Goal: Task Accomplishment & Management: Use online tool/utility

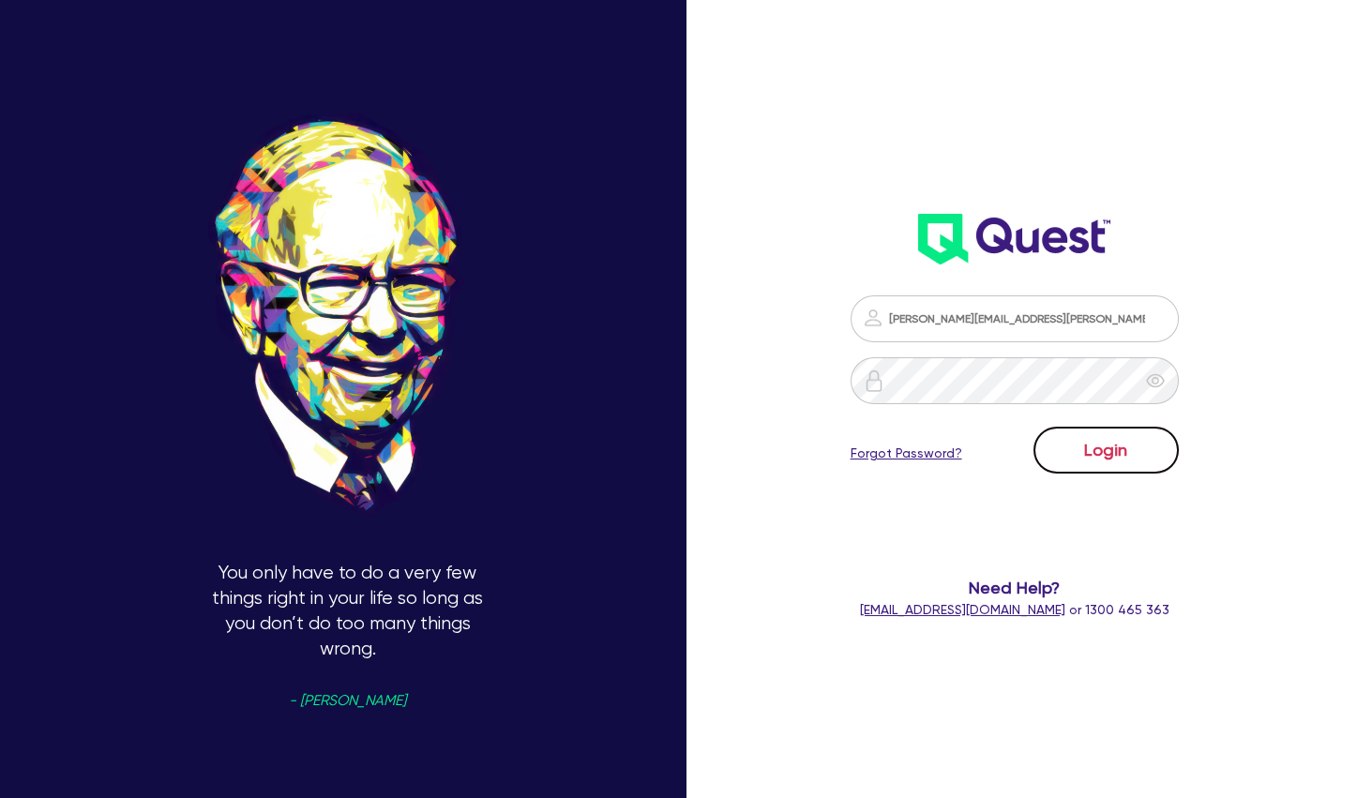
click at [1098, 458] on button "Login" at bounding box center [1106, 450] width 145 height 47
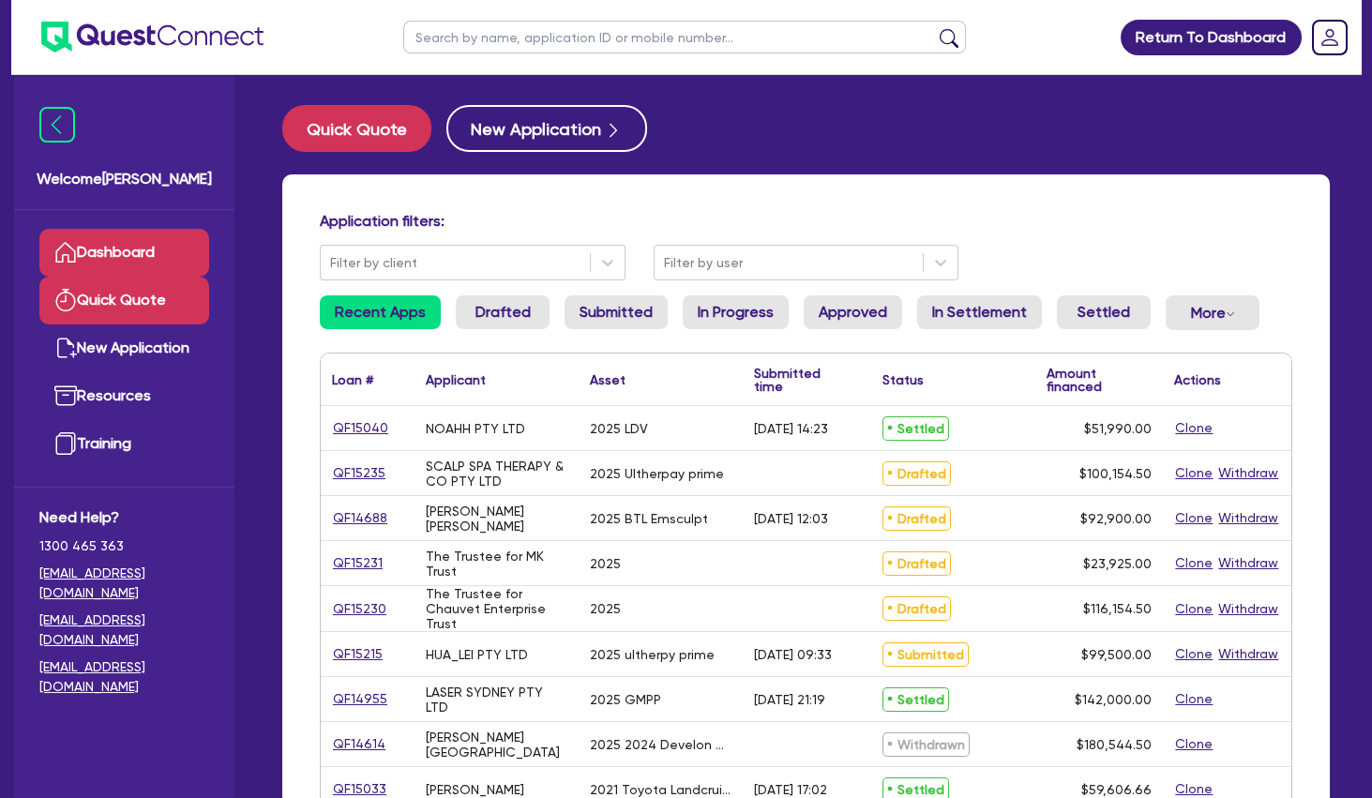
click at [147, 304] on link "Quick Quote" at bounding box center [124, 301] width 170 height 48
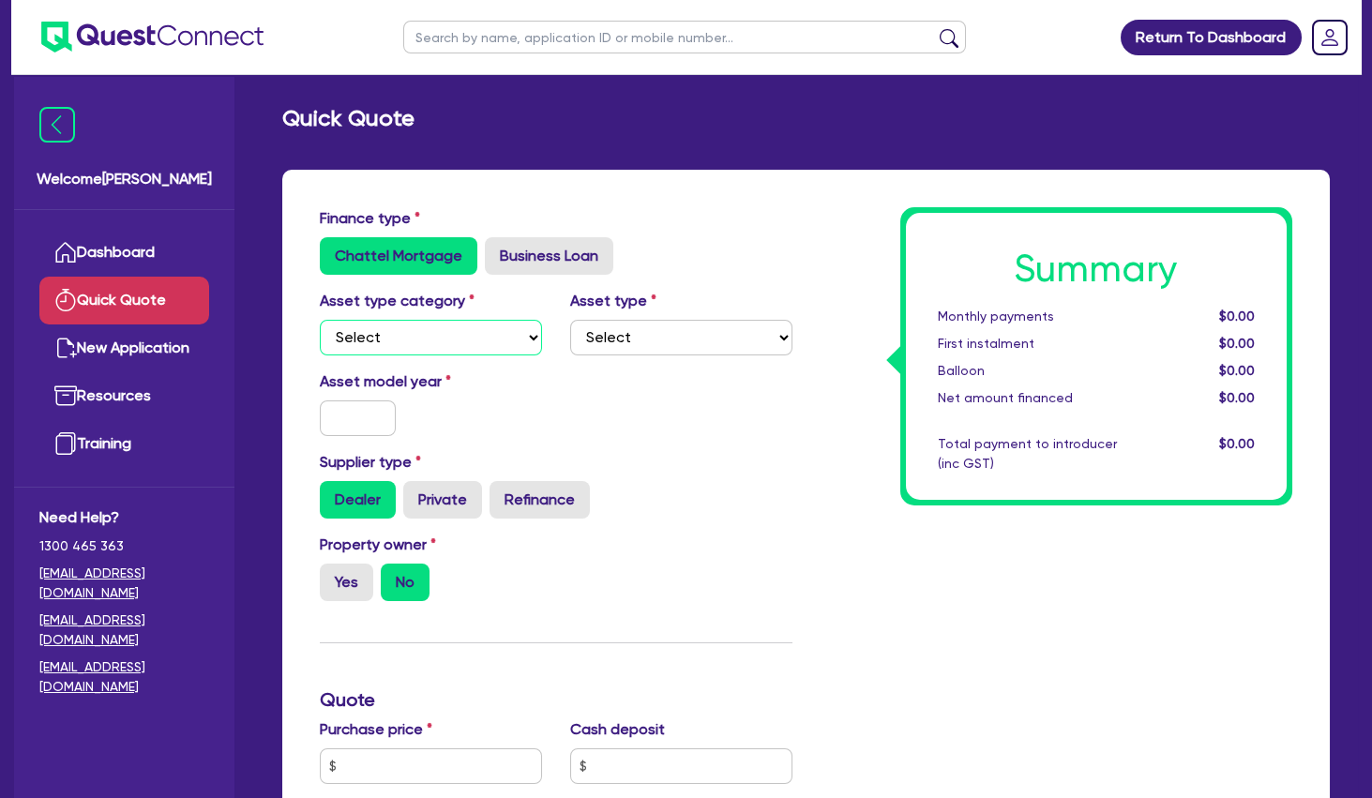
click at [320, 320] on select "Select Cars and light trucks Primary assets Secondary assets Tertiary assets" at bounding box center [431, 338] width 222 height 36
select select "TERTIARY_ASSETS"
click option "Tertiary assets" at bounding box center [0, 0] width 0 height 0
click at [570, 320] on select "Select Beauty equipment IT equipment IT software Watercraft Other" at bounding box center [681, 338] width 222 height 36
select select "BEAUTY_EQUIPMENT"
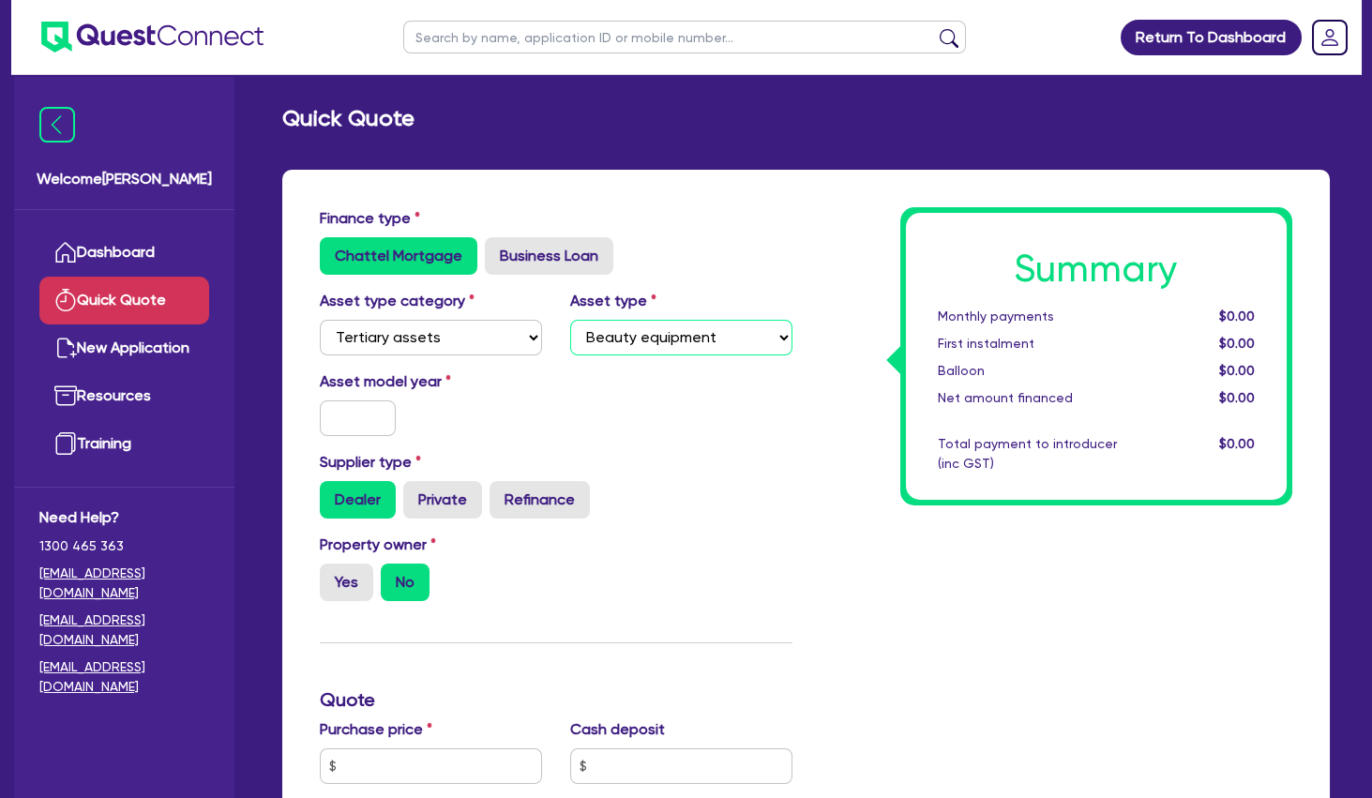
click option "Beauty equipment" at bounding box center [0, 0] width 0 height 0
click at [367, 418] on input "text" at bounding box center [358, 419] width 76 height 36
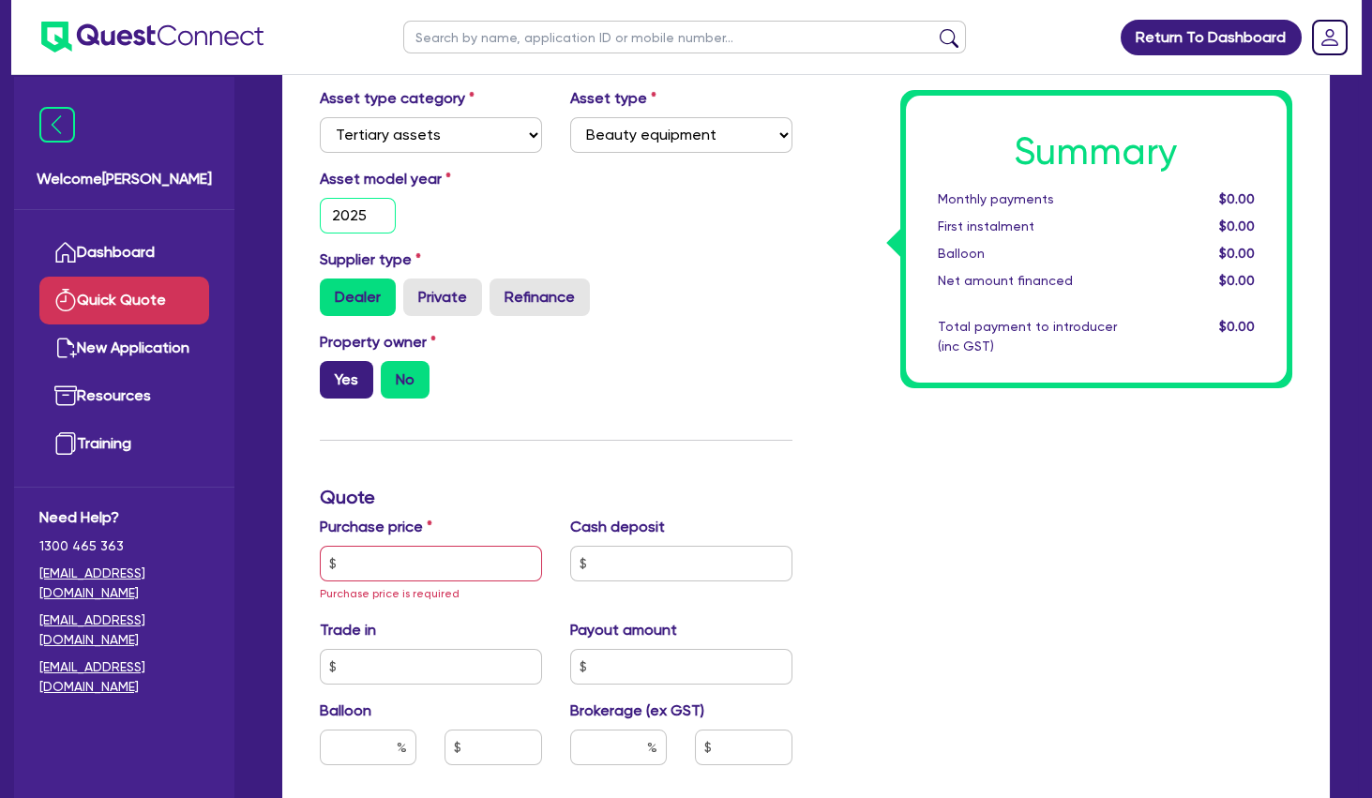
type input "2025"
click at [348, 389] on label "Yes" at bounding box center [346, 380] width 53 height 38
click at [332, 373] on input "Yes" at bounding box center [326, 367] width 12 height 12
radio input "true"
click at [385, 546] on input "text" at bounding box center [431, 564] width 222 height 36
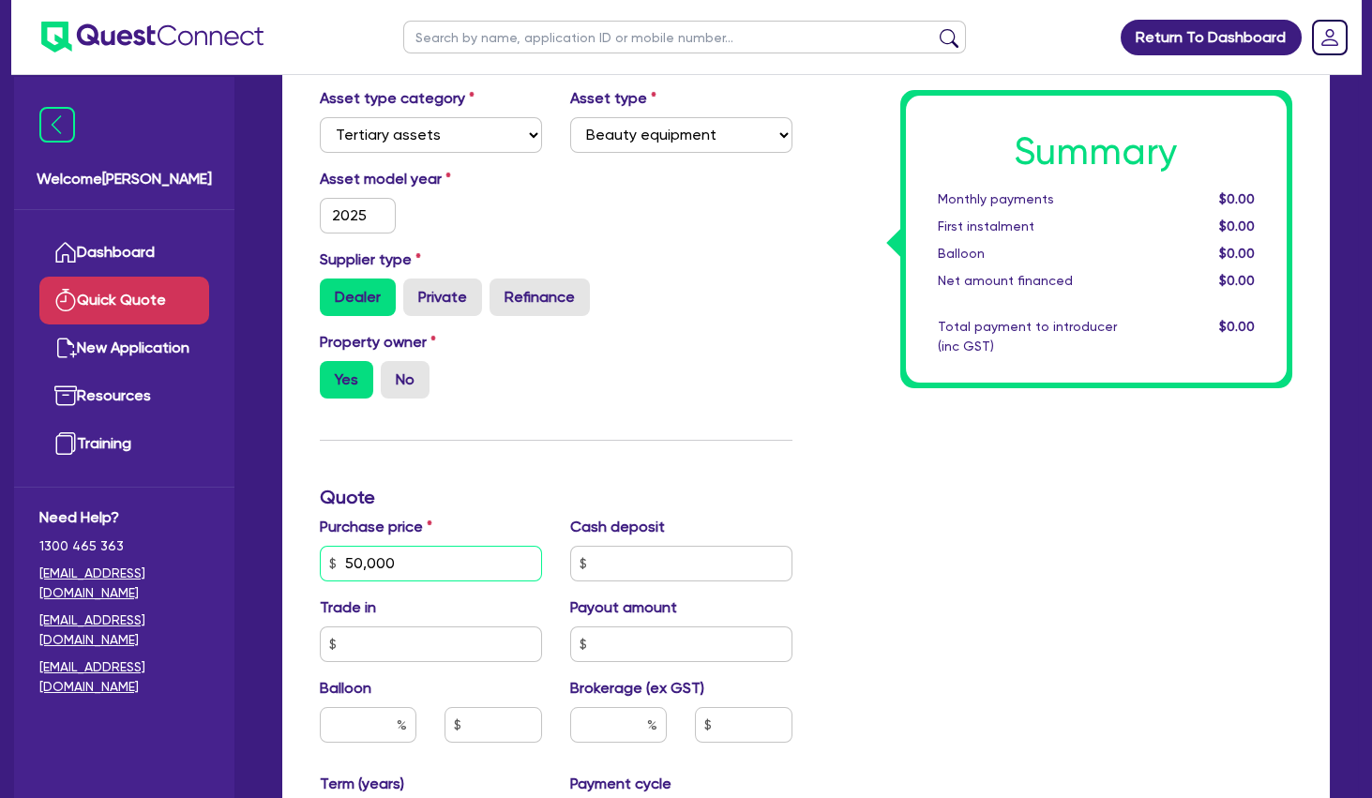
type input "50,000"
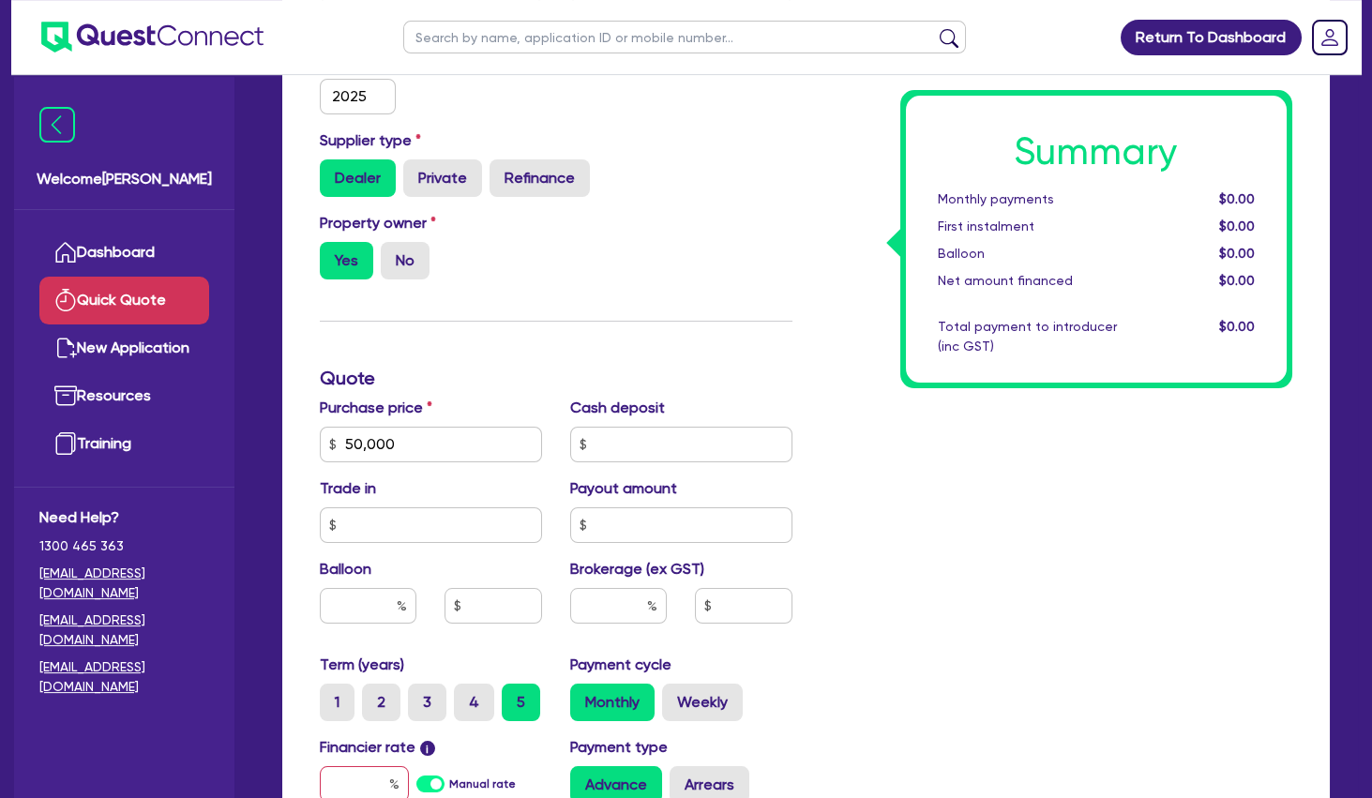
scroll to position [405, 0]
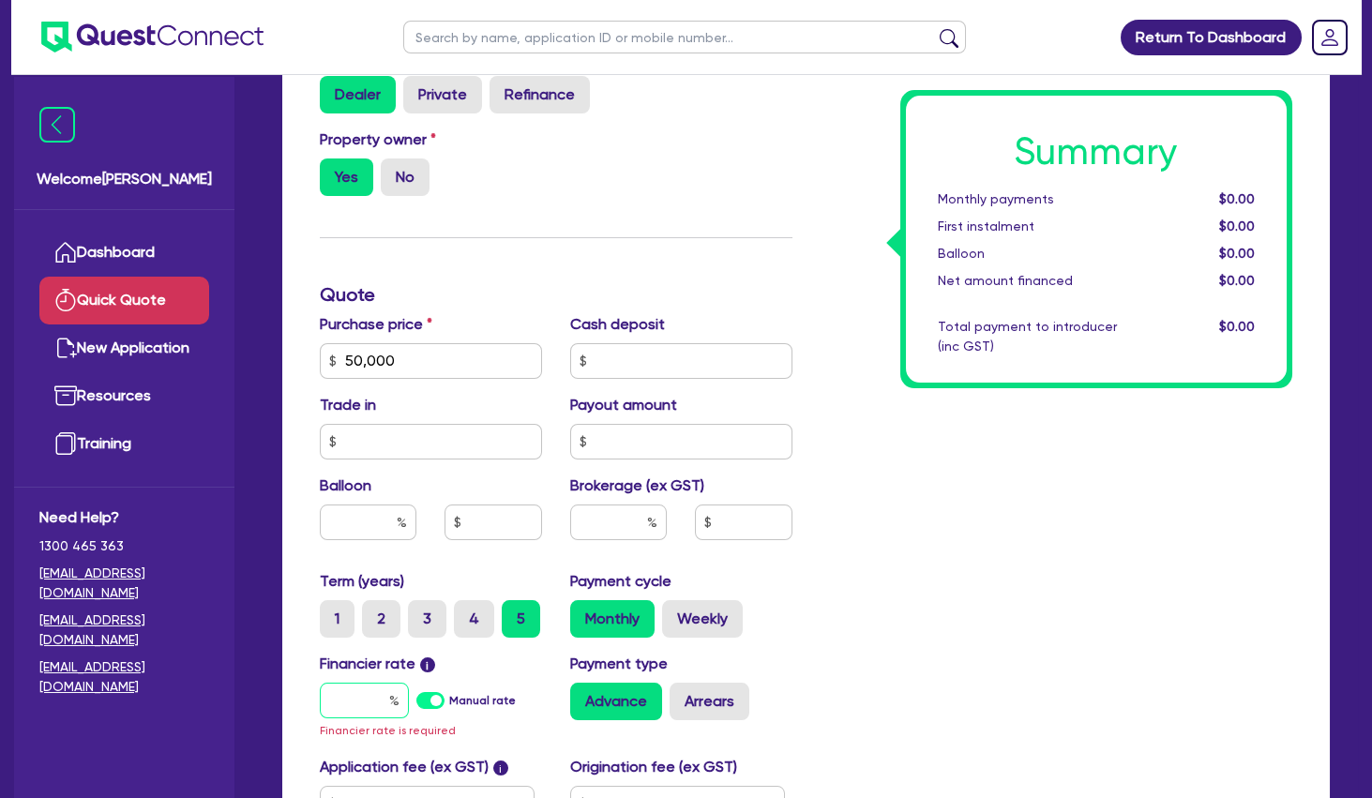
click at [358, 702] on input "text" at bounding box center [364, 701] width 89 height 36
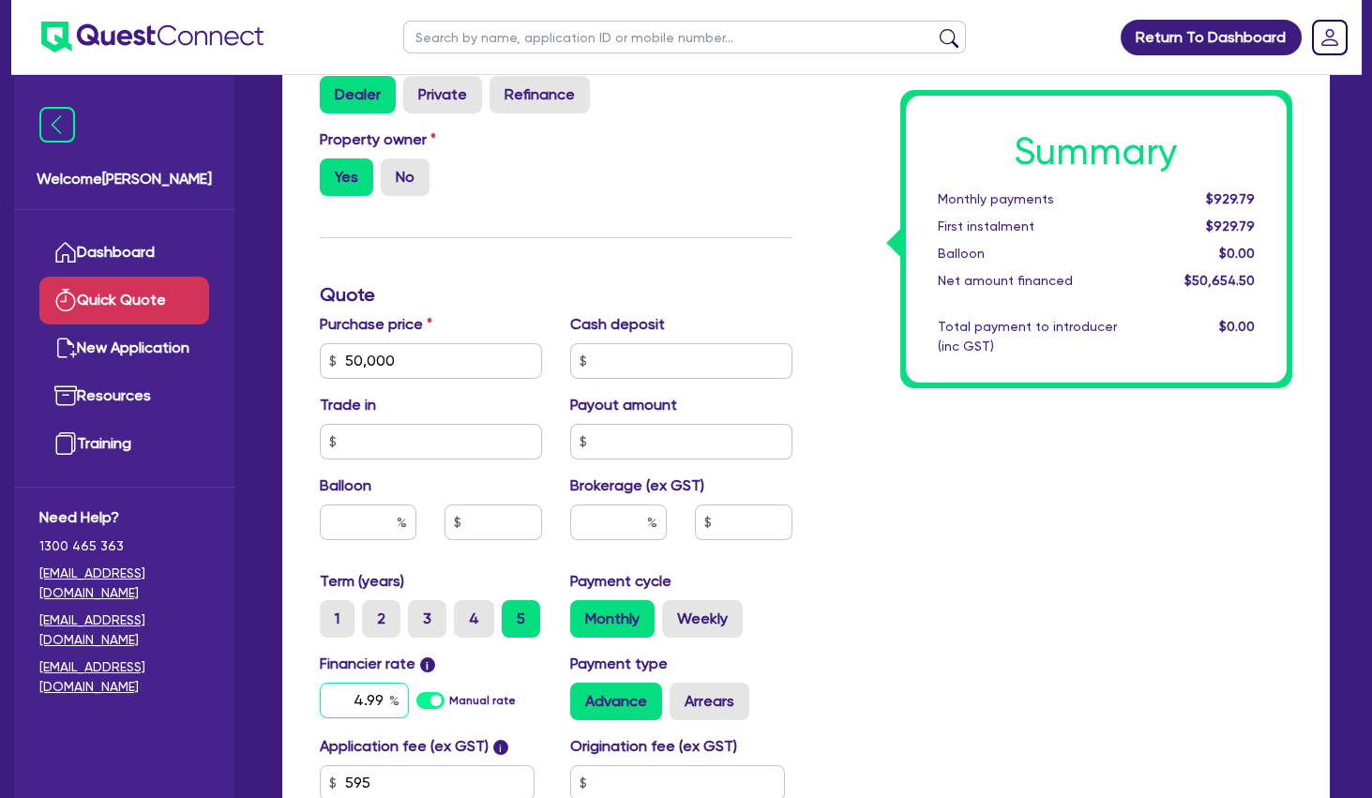
type input "4.99"
click at [1115, 569] on div "Summary Monthly payments $929.79 First instalment $929.79 Balloon $0.00 Net amo…" at bounding box center [1057, 350] width 501 height 1097
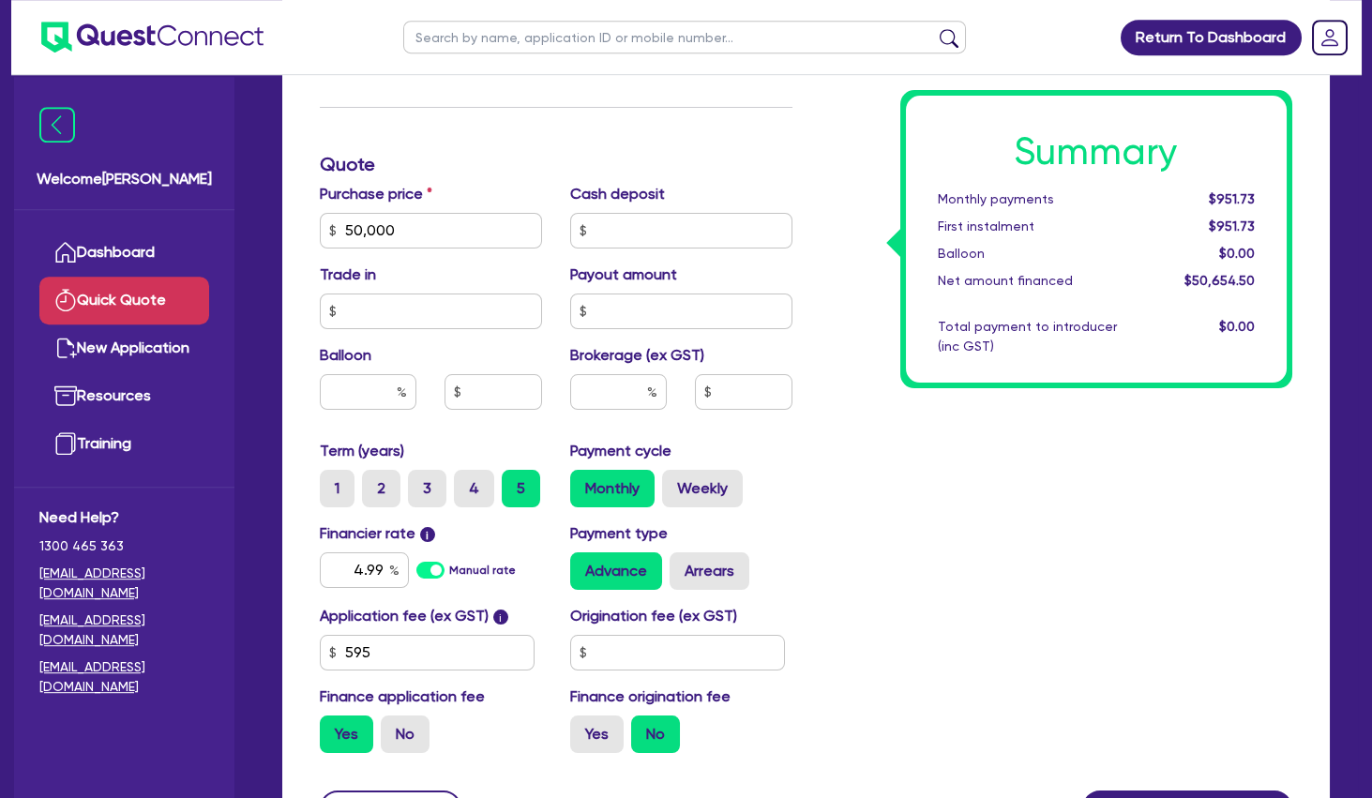
scroll to position [608, 0]
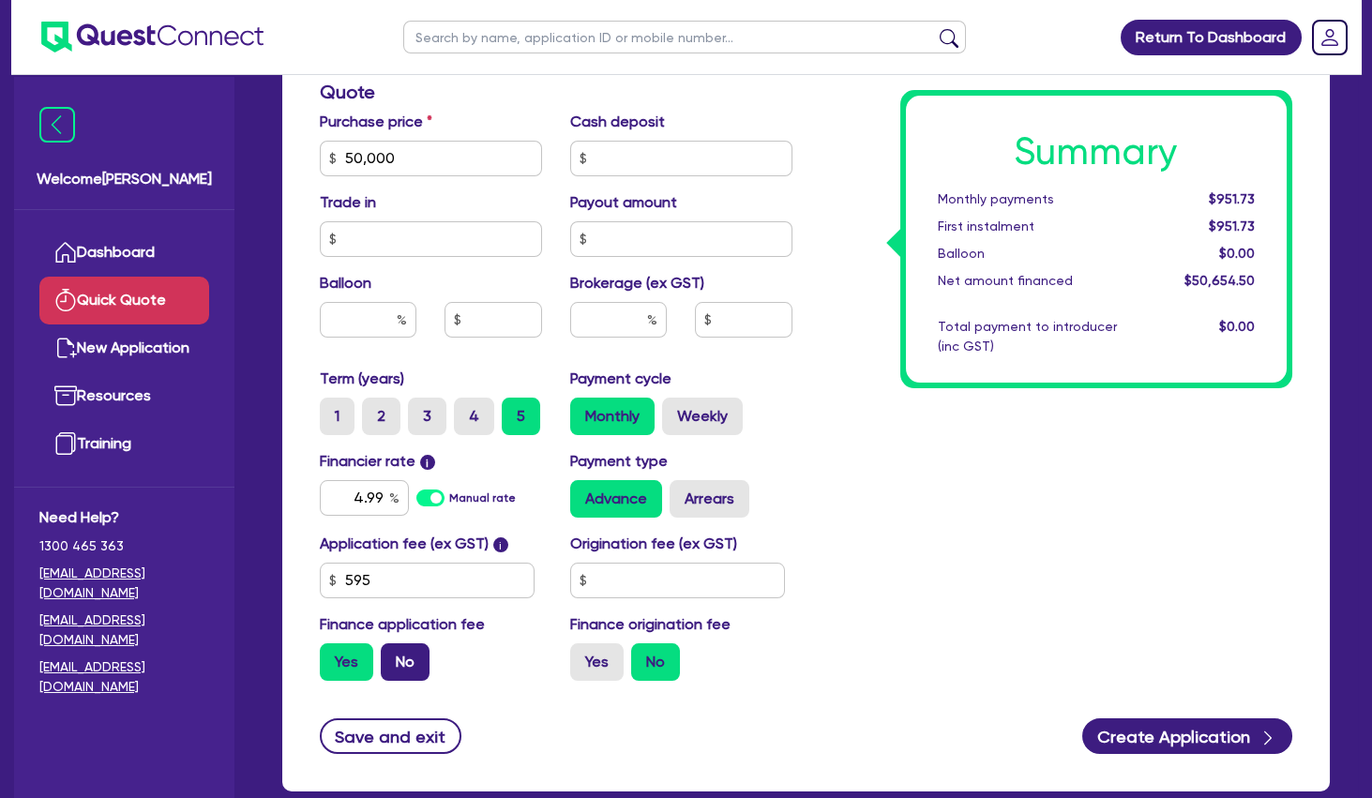
click at [393, 662] on label "No" at bounding box center [405, 663] width 49 height 38
click at [393, 656] on input "No" at bounding box center [387, 650] width 12 height 12
radio input "true"
click at [723, 499] on label "Arrears" at bounding box center [710, 499] width 80 height 38
click at [682, 493] on input "Arrears" at bounding box center [676, 486] width 12 height 12
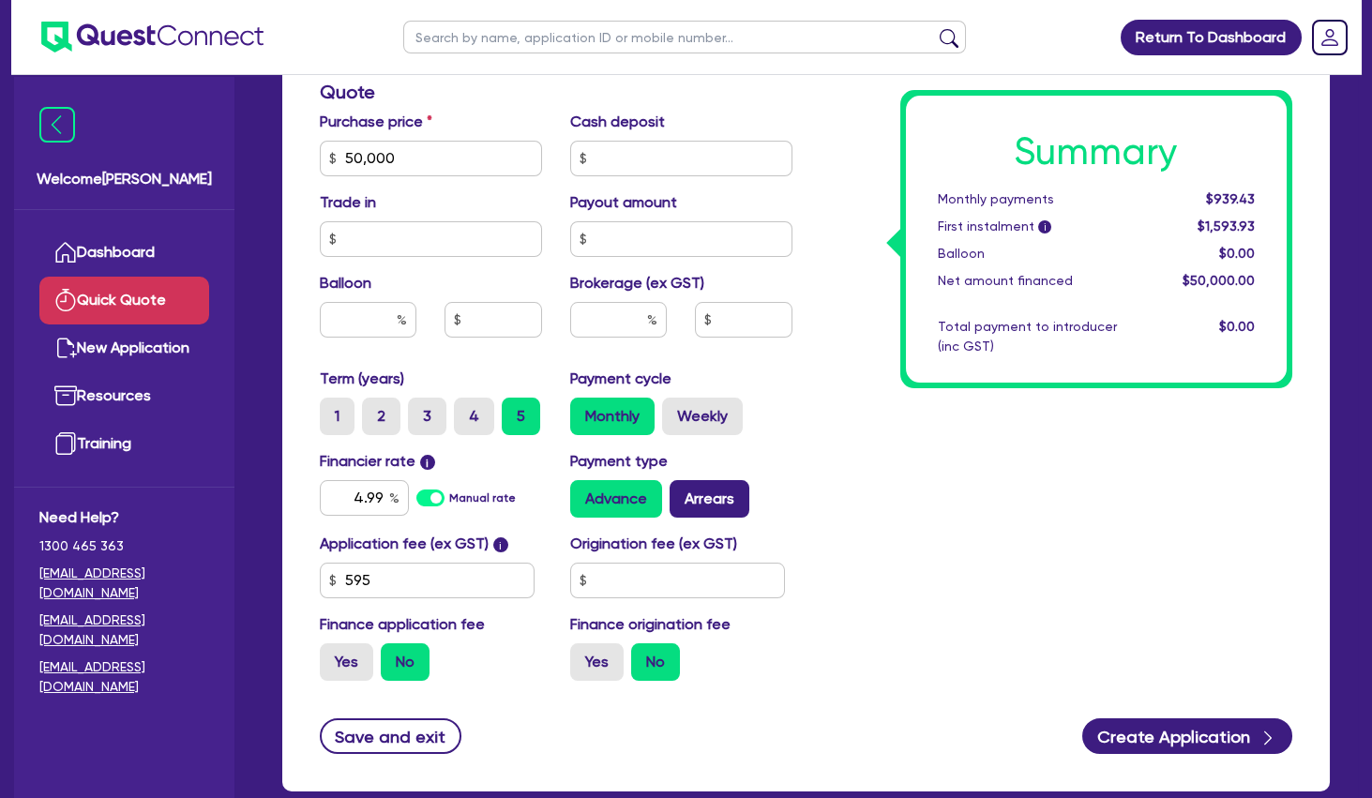
radio input "true"
click at [1097, 433] on div "Summary Monthly payments $943.34 First instalment i $1,597.84 Balloon $0.00 Net…" at bounding box center [1057, 147] width 501 height 1097
click at [988, 457] on div "Summary Monthly payments $943.34 First instalment i $1,597.84 Balloon $0.00 Net…" at bounding box center [1057, 147] width 501 height 1097
drag, startPoint x: 341, startPoint y: 494, endPoint x: 441, endPoint y: 494, distance: 99.4
click at [409, 494] on input "4.99" at bounding box center [364, 498] width 89 height 36
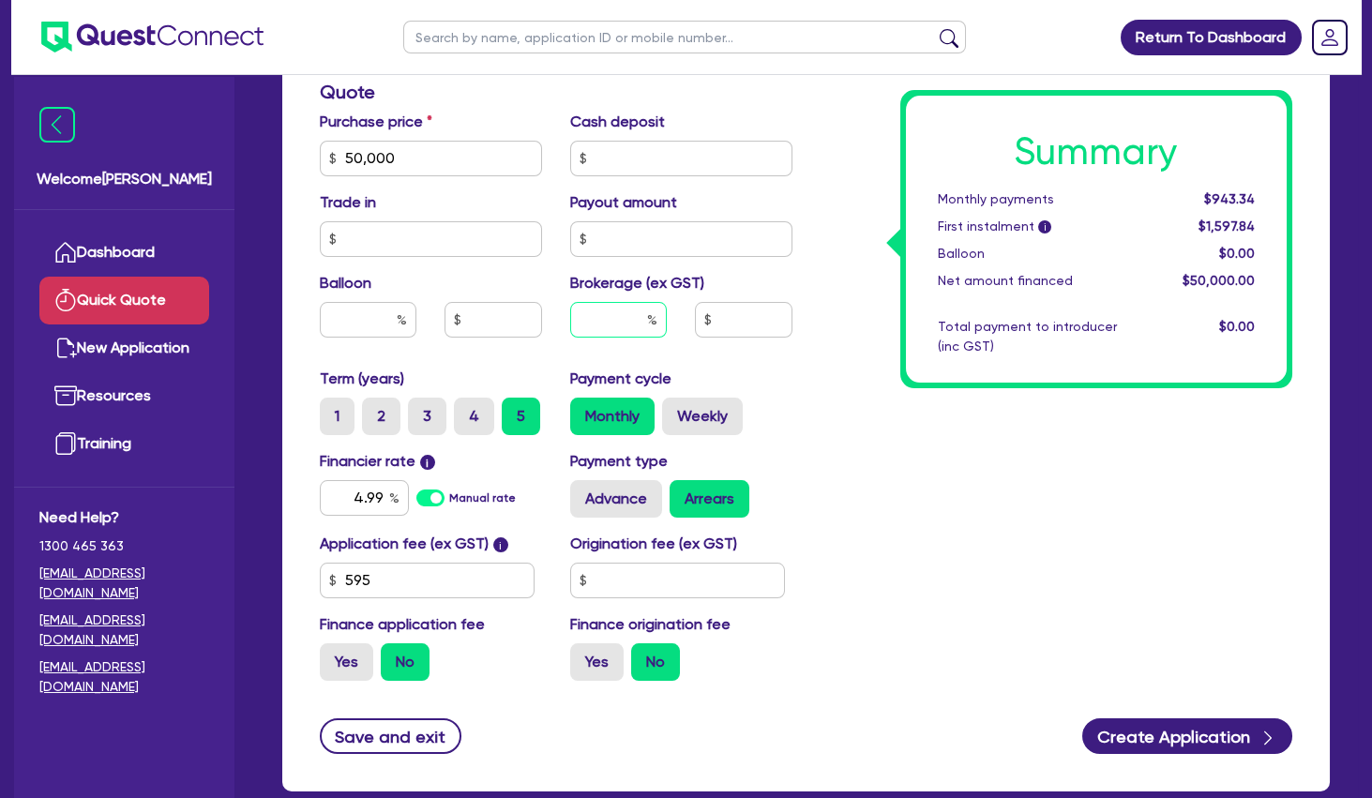
click at [619, 318] on input "text" at bounding box center [618, 320] width 97 height 36
type input "2"
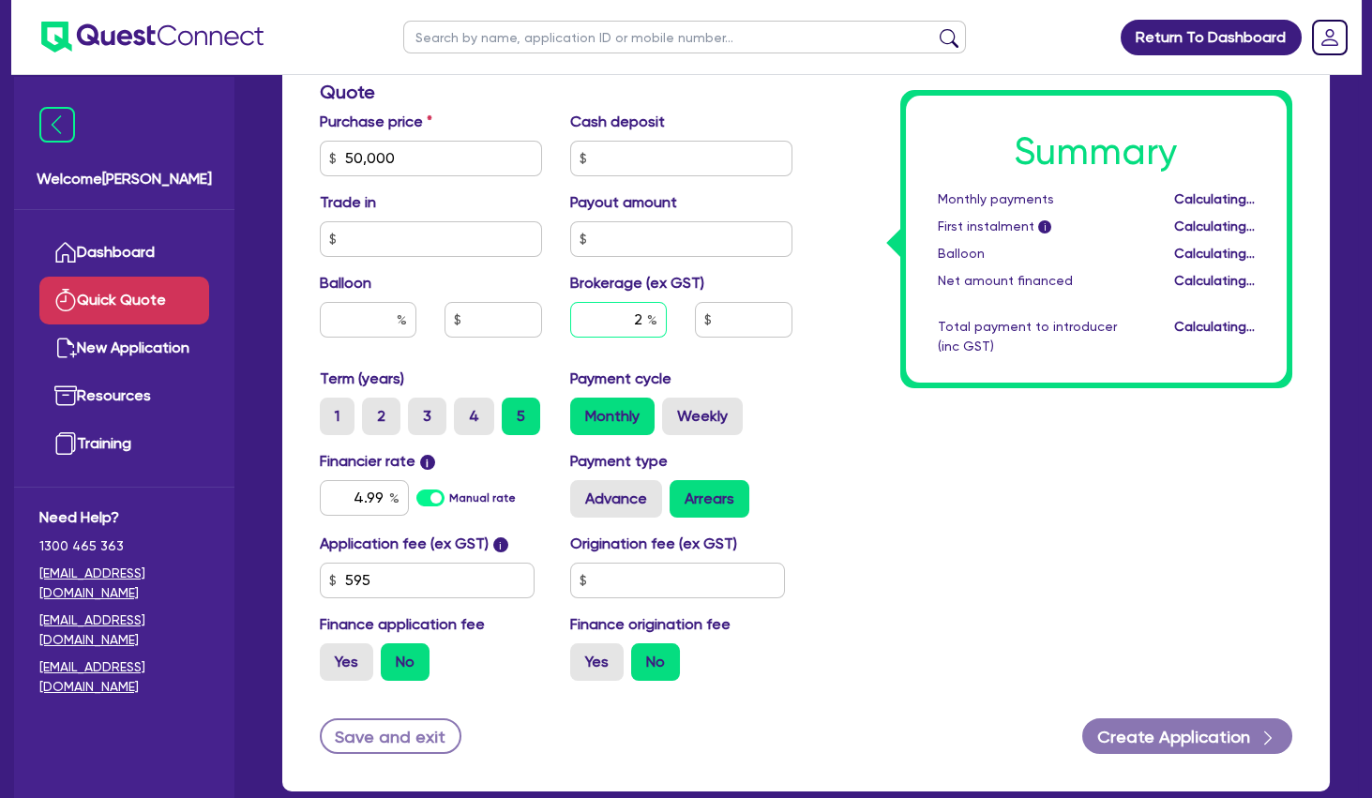
type input "1,000"
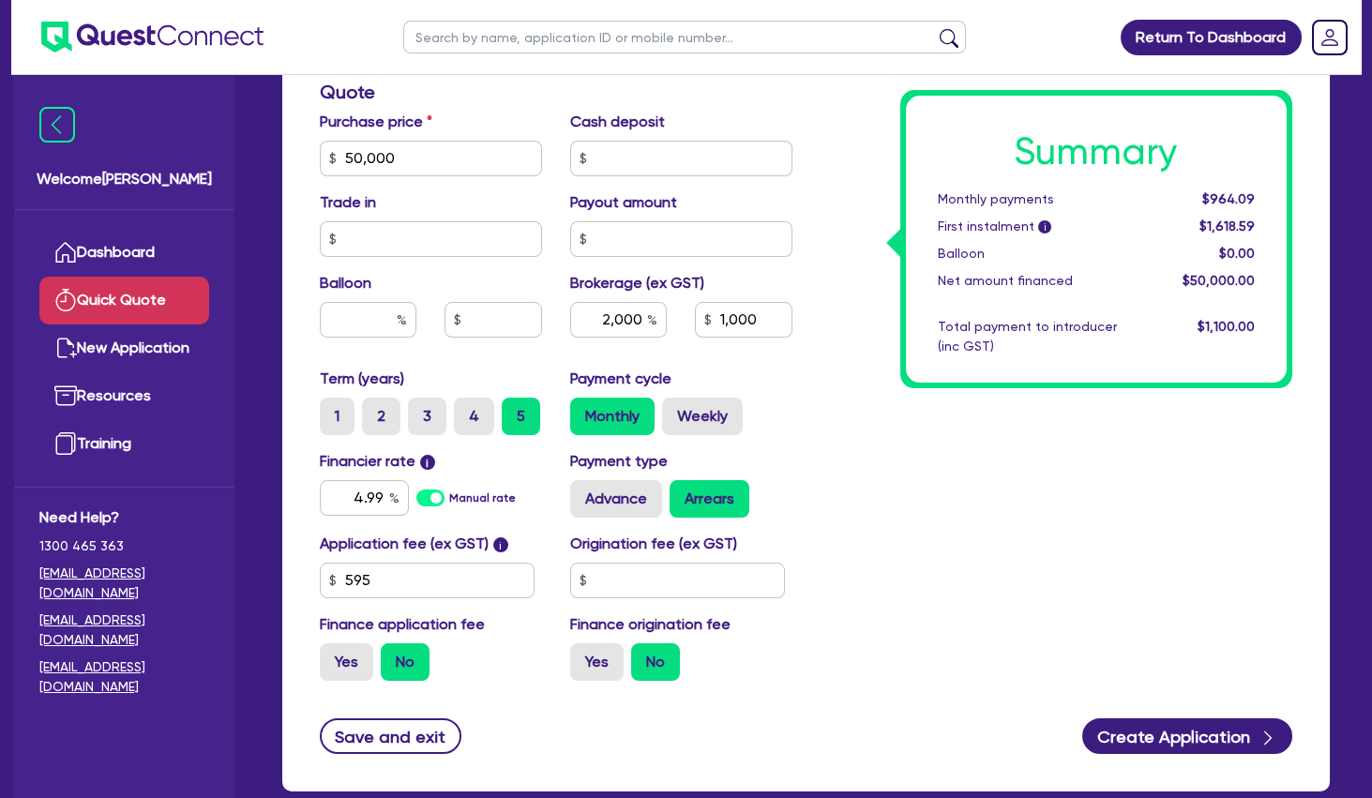
click at [1064, 469] on div "Summary Monthly payments $964.09 First instalment i $1,618.59 Balloon $0.00 Net…" at bounding box center [1057, 147] width 501 height 1097
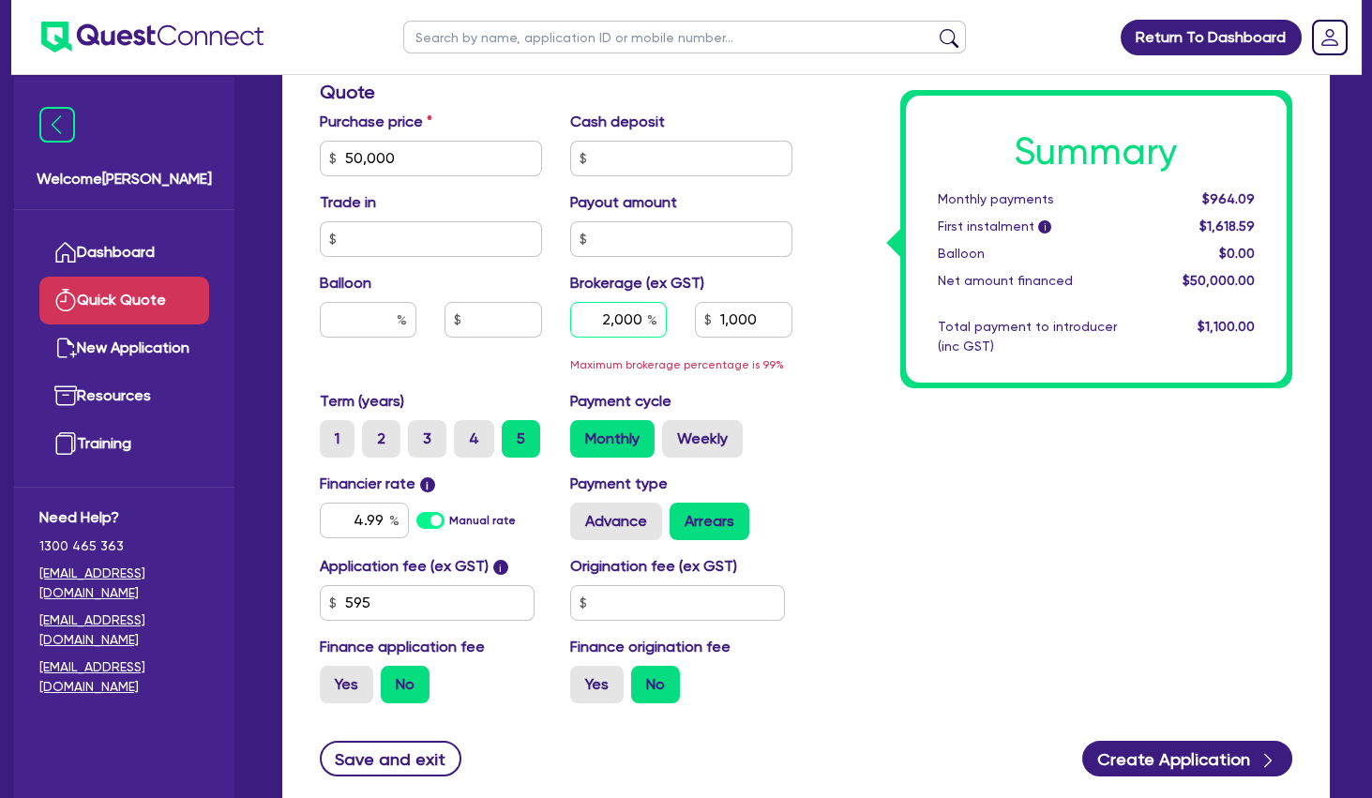
drag, startPoint x: 605, startPoint y: 314, endPoint x: 699, endPoint y: 312, distance: 93.8
click at [667, 317] on input "2,000" at bounding box center [618, 320] width 97 height 36
type input "2"
type input "1,000"
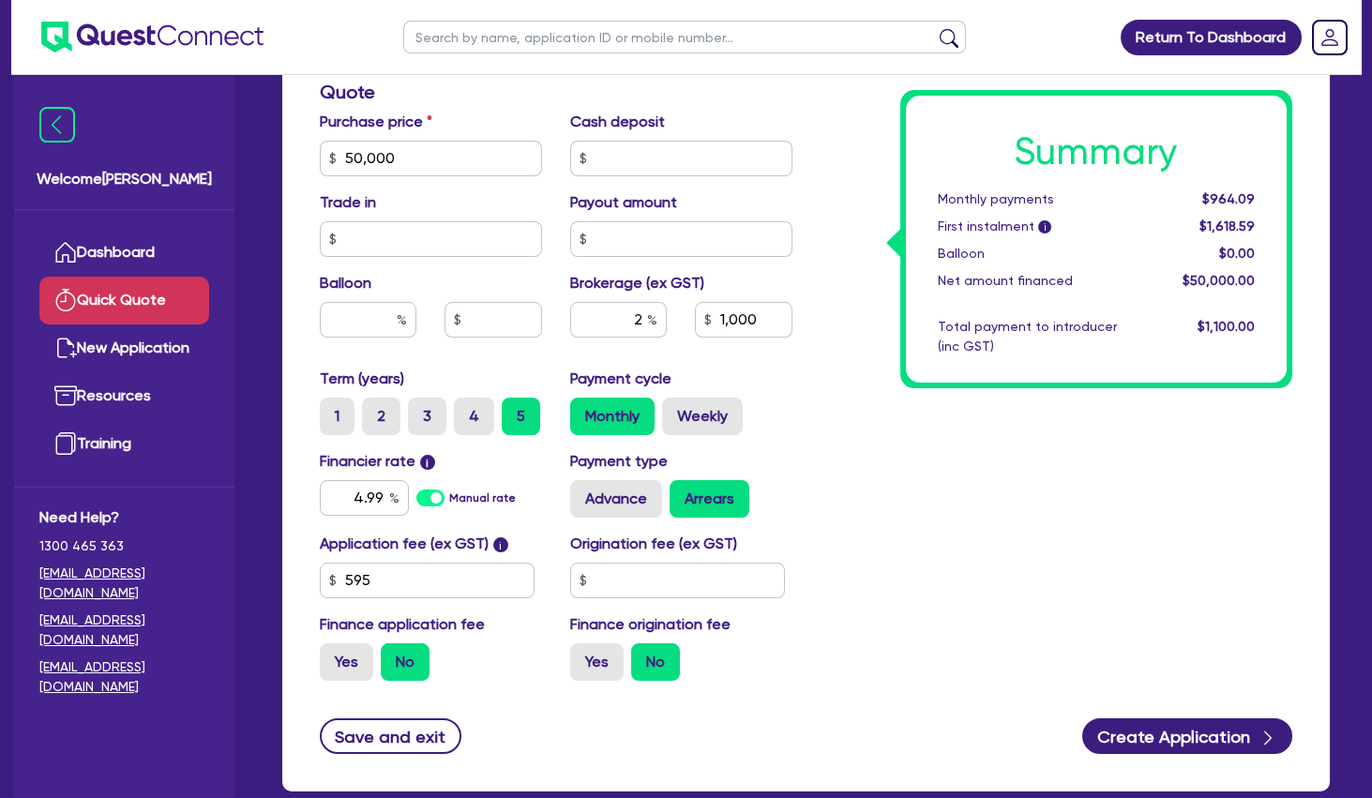
click at [1037, 468] on div "Summary Monthly payments $964.09 First instalment i $1,618.59 Balloon $0.00 Net…" at bounding box center [1057, 147] width 501 height 1097
click at [955, 439] on div "Summary Monthly payments $964.09 First instalment i $1,618.59 Balloon $0.00 Net…" at bounding box center [1057, 147] width 501 height 1097
drag, startPoint x: 633, startPoint y: 322, endPoint x: 695, endPoint y: 325, distance: 62.0
click at [667, 325] on input "2" at bounding box center [618, 320] width 97 height 36
type input "4"
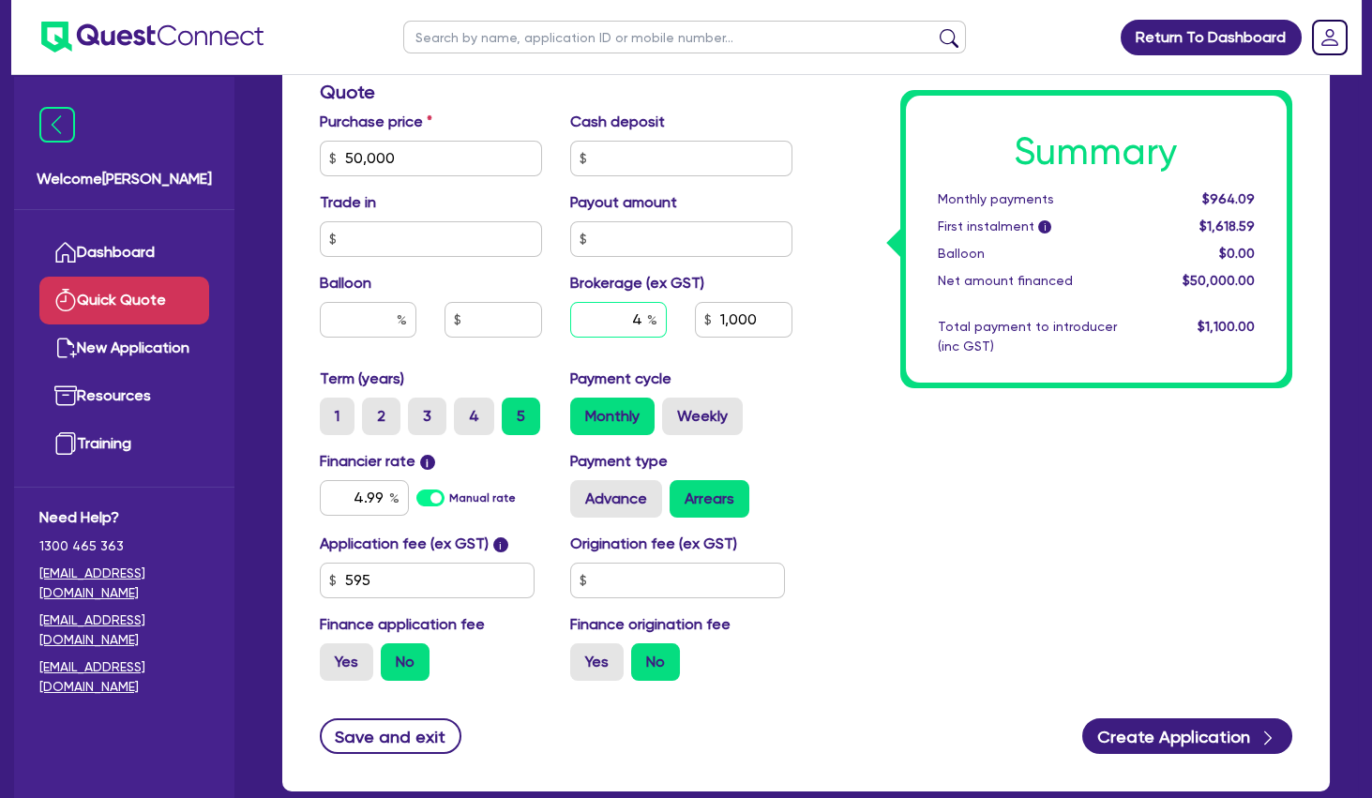
type input "2,000"
type input "4"
type input "2,000"
click at [934, 425] on div "Summary Monthly payments $984.84 First instalment i $1,639.34 Balloon $0.00 Net…" at bounding box center [1057, 147] width 501 height 1097
click at [933, 461] on div "Summary Monthly payments $984.84 First instalment i $1,639.34 Balloon $0.00 Net…" at bounding box center [1057, 147] width 501 height 1097
